Goal: Information Seeking & Learning: Understand process/instructions

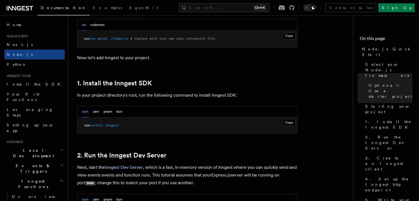
scroll to position [303, 0]
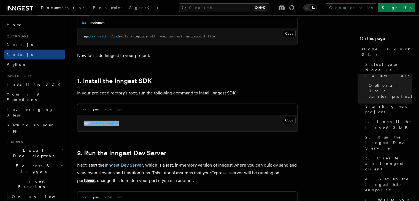
drag, startPoint x: 124, startPoint y: 122, endPoint x: 84, endPoint y: 123, distance: 40.2
click at [84, 123] on pre "npm install inngest" at bounding box center [187, 123] width 220 height 17
copy span "npm install inngest"
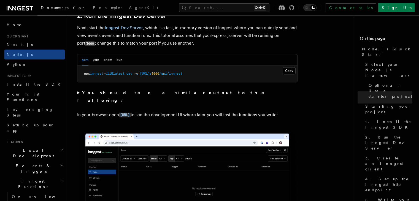
scroll to position [440, 0]
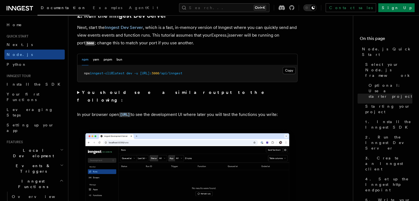
click at [78, 92] on summary "You should see a similar output to the following:" at bounding box center [187, 96] width 220 height 15
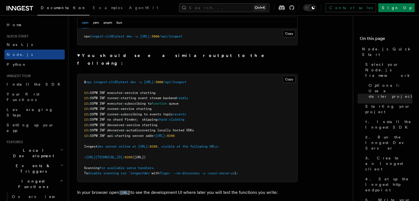
scroll to position [468, 0]
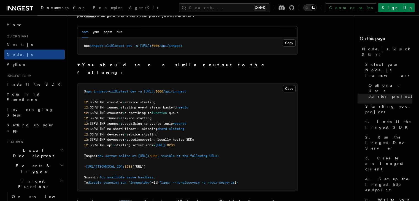
click at [85, 89] on span "$" at bounding box center [85, 91] width 2 height 4
click at [79, 64] on summary "You should see a similar output to the following:" at bounding box center [187, 68] width 220 height 15
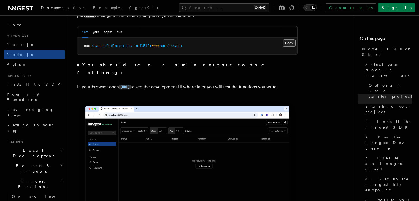
click at [291, 43] on button "Copy Copied" at bounding box center [288, 42] width 13 height 7
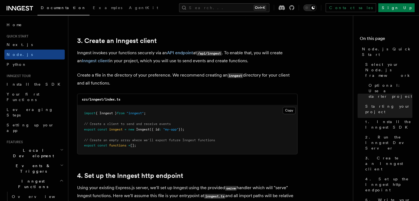
scroll to position [688, 0]
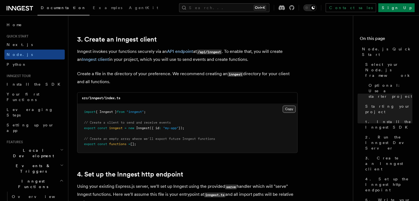
click at [290, 111] on button "Copy Copied" at bounding box center [288, 108] width 13 height 7
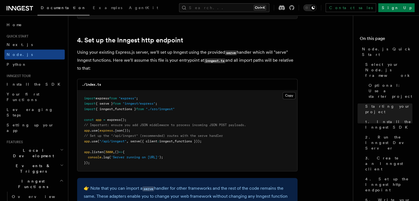
scroll to position [826, 0]
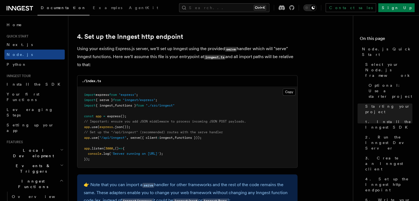
drag, startPoint x: 214, startPoint y: 138, endPoint x: 82, endPoint y: 139, distance: 131.6
click at [82, 139] on pre "import express from "express" ; import { serve } from "inngest/express" ; impor…" at bounding box center [187, 127] width 220 height 81
copy span "app .use ( "/api/inngest" , serve ({ client : inngest , functions }));"
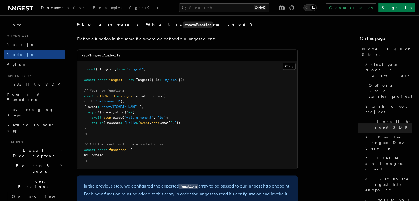
scroll to position [1073, 0]
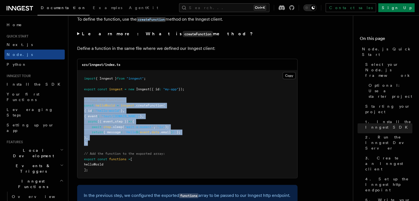
drag, startPoint x: 92, startPoint y: 145, endPoint x: 81, endPoint y: 102, distance: 44.9
click at [81, 102] on pre "import { Inngest } from "inngest" ; export const inngest = new Inngest ({ id : …" at bounding box center [187, 124] width 220 height 108
copy code "// Your new function: const helloWorld = inngest .createFunction ( { id : "hell…"
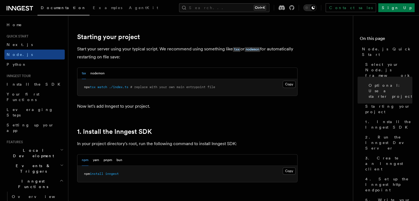
scroll to position [248, 0]
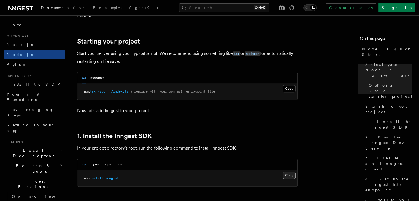
click at [293, 175] on button "Copy Copied" at bounding box center [288, 175] width 13 height 7
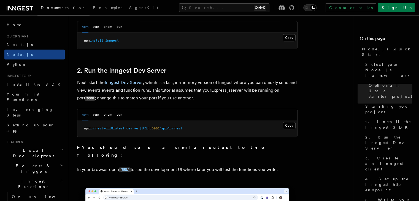
scroll to position [413, 0]
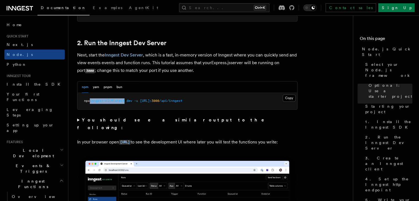
drag, startPoint x: 127, startPoint y: 102, endPoint x: 92, endPoint y: 102, distance: 35.2
click at [92, 102] on span "inngest-cli@latest" at bounding box center [107, 101] width 35 height 4
copy span "inngest-cli@latest"
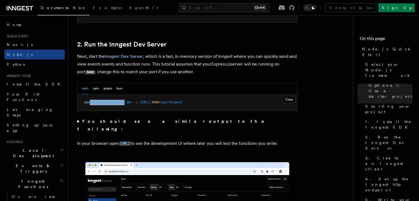
scroll to position [440, 0]
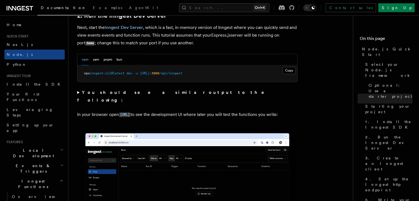
click at [228, 72] on pre "npx inngest-cli@latest dev -u [URL]: 3000 /api/inngest" at bounding box center [187, 73] width 220 height 17
drag, startPoint x: 137, startPoint y: 73, endPoint x: 211, endPoint y: 71, distance: 74.1
click at [211, 71] on pre "npx inngest-cli@latest dev -u [URL]: 3000 /api/inngest" at bounding box center [187, 73] width 220 height 17
copy span "-u [URL]: 3000 /api/inngest"
click at [293, 71] on button "Copy Copied" at bounding box center [288, 70] width 13 height 7
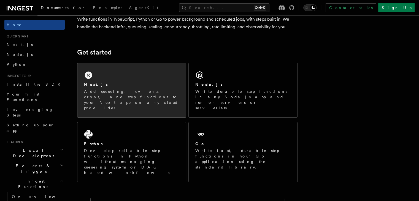
scroll to position [55, 0]
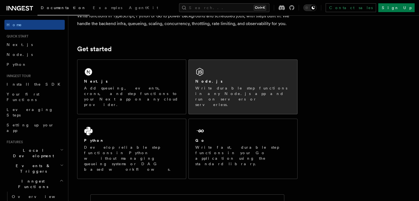
click at [221, 81] on div "Node.js" at bounding box center [242, 81] width 95 height 6
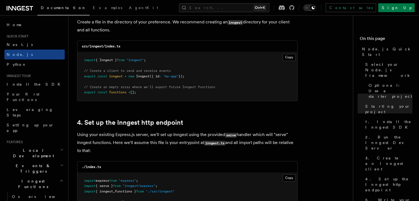
scroll to position [743, 0]
